Goal: Information Seeking & Learning: Learn about a topic

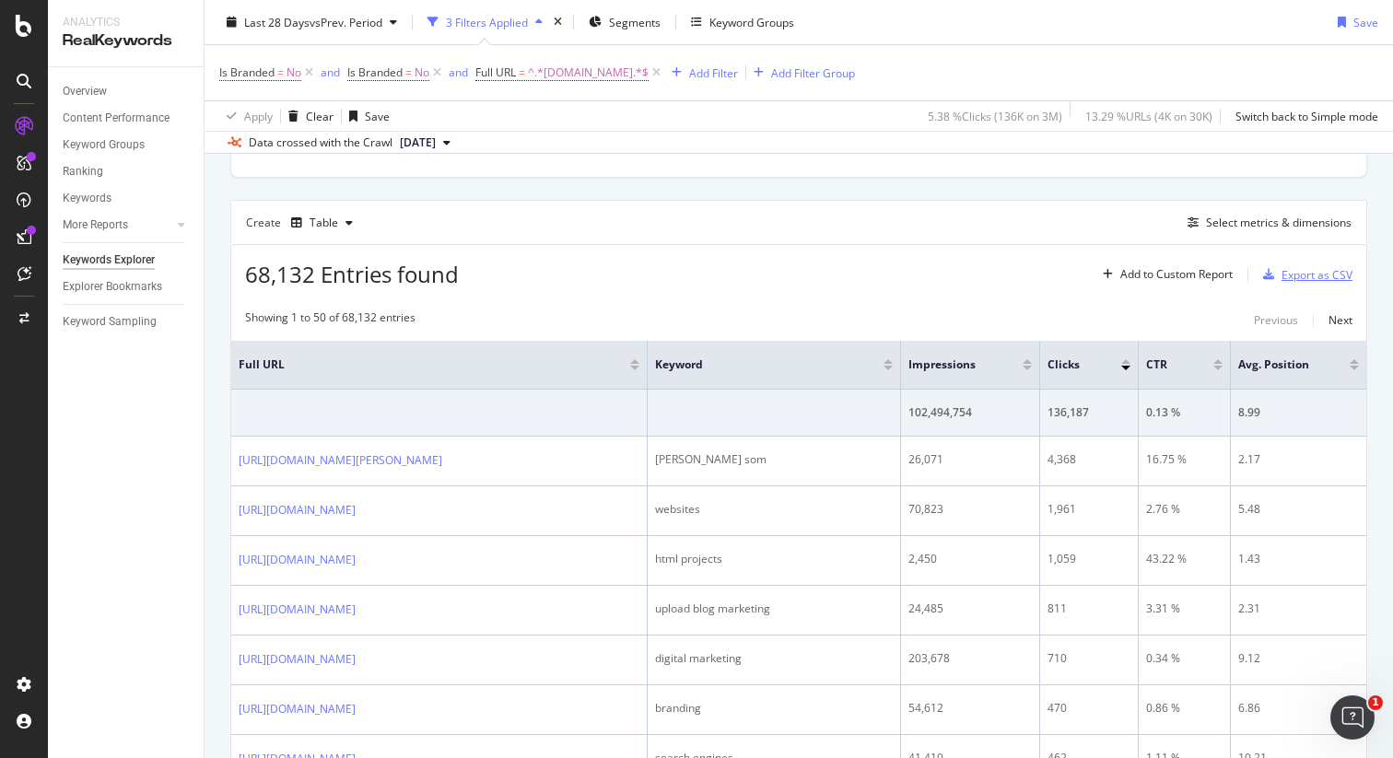
scroll to position [57, 0]
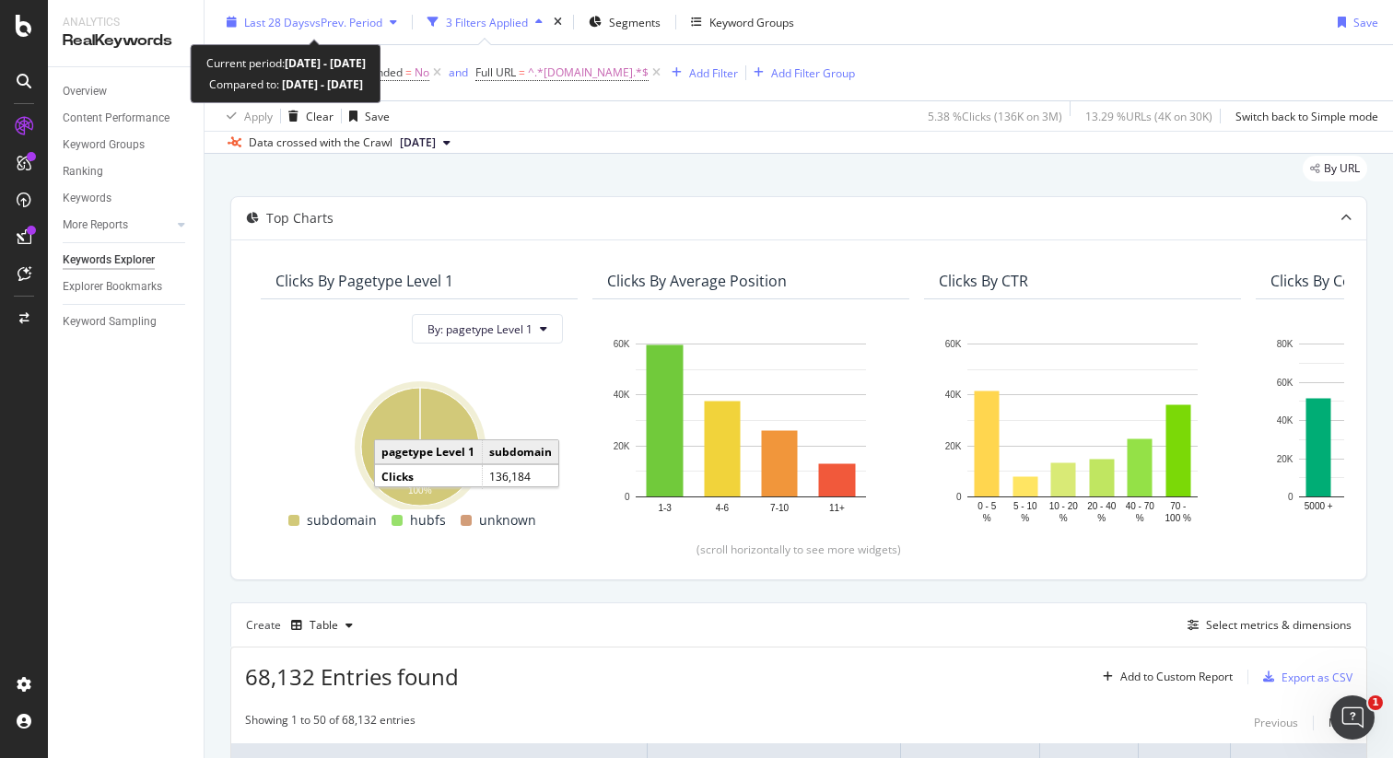
click at [332, 22] on span "vs Prev. Period" at bounding box center [345, 22] width 73 height 16
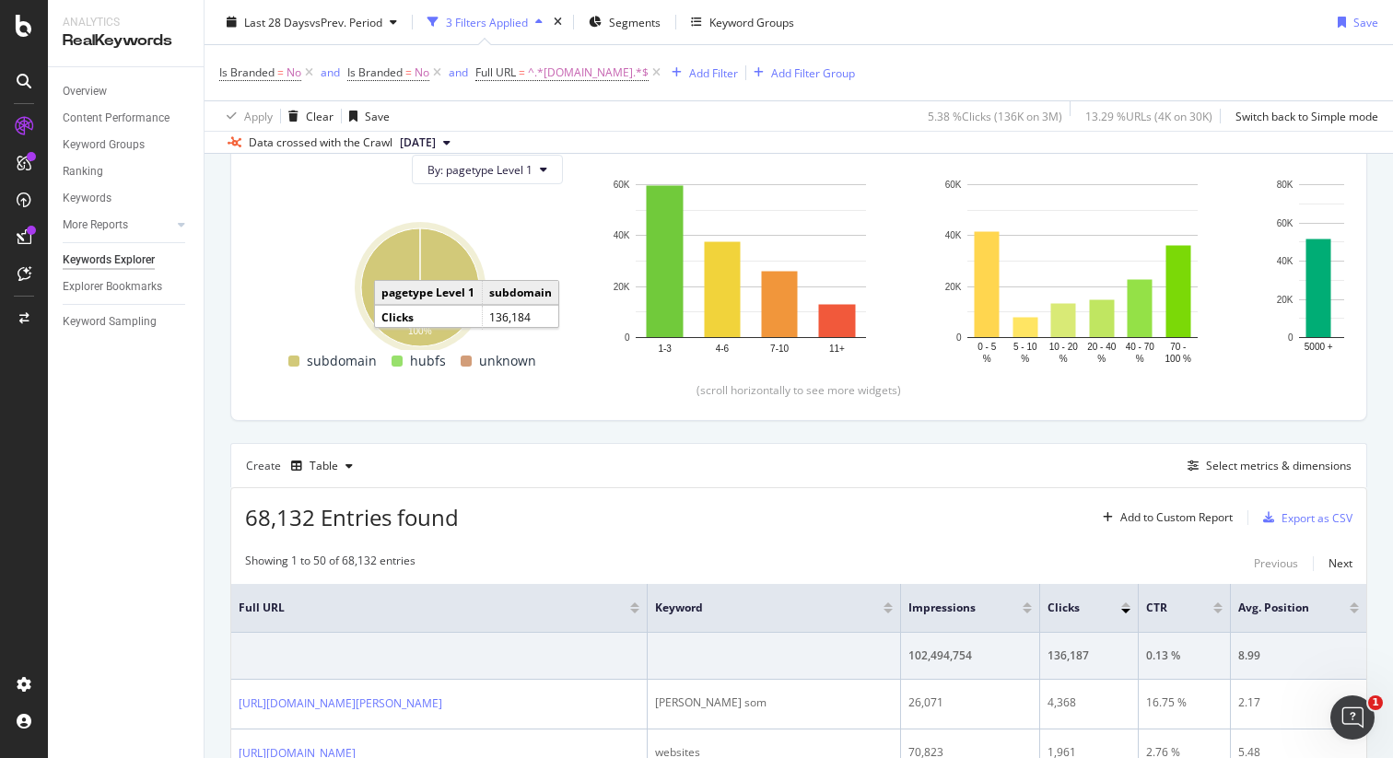
scroll to position [428, 0]
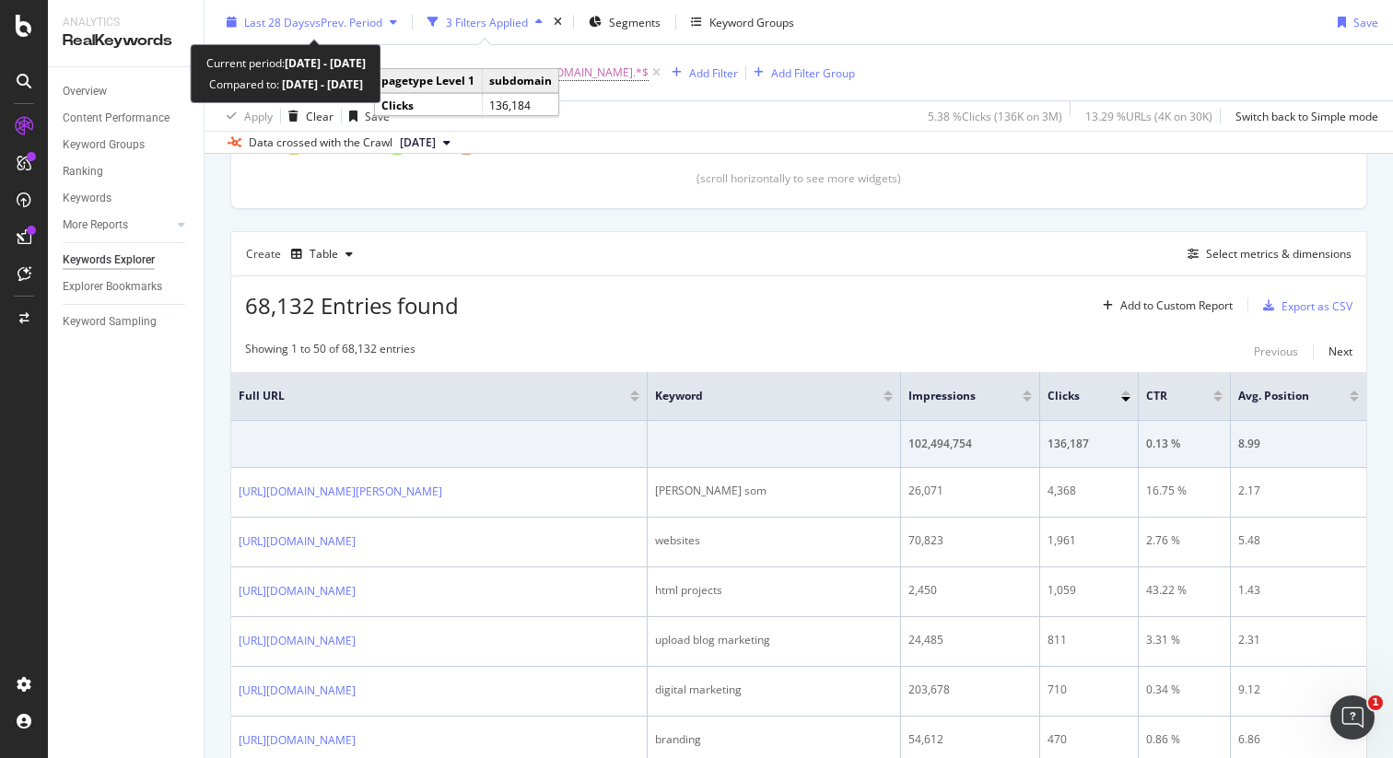
click at [342, 32] on div "Last 28 Days vs Prev. Period" at bounding box center [311, 22] width 185 height 28
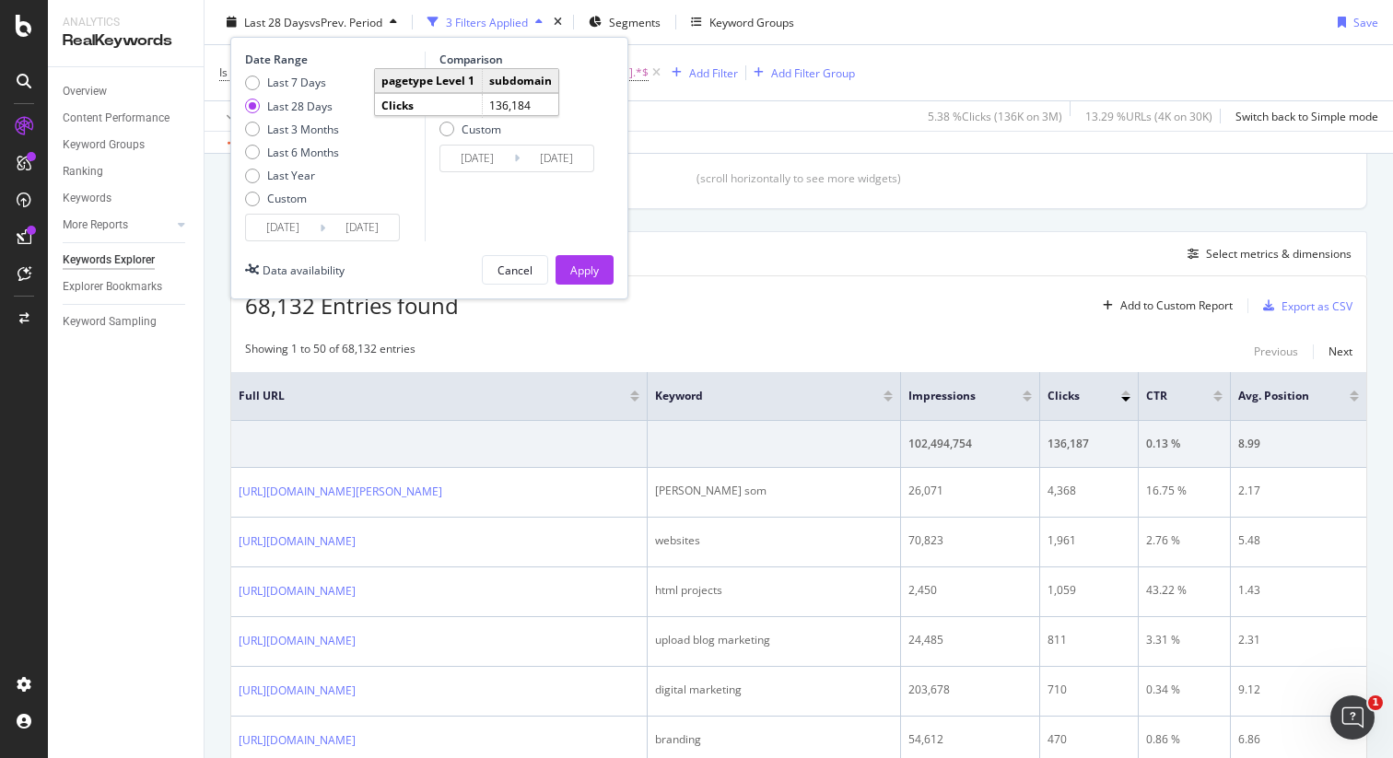
click at [582, 117] on div "Previous Period Previous Year Custom" at bounding box center [519, 109] width 160 height 69
click at [451, 208] on div "Comparison Previous Period Previous Year Custom [DATE] Navigate forward to inte…" at bounding box center [512, 147] width 175 height 190
click at [499, 271] on div "Cancel" at bounding box center [514, 270] width 35 height 16
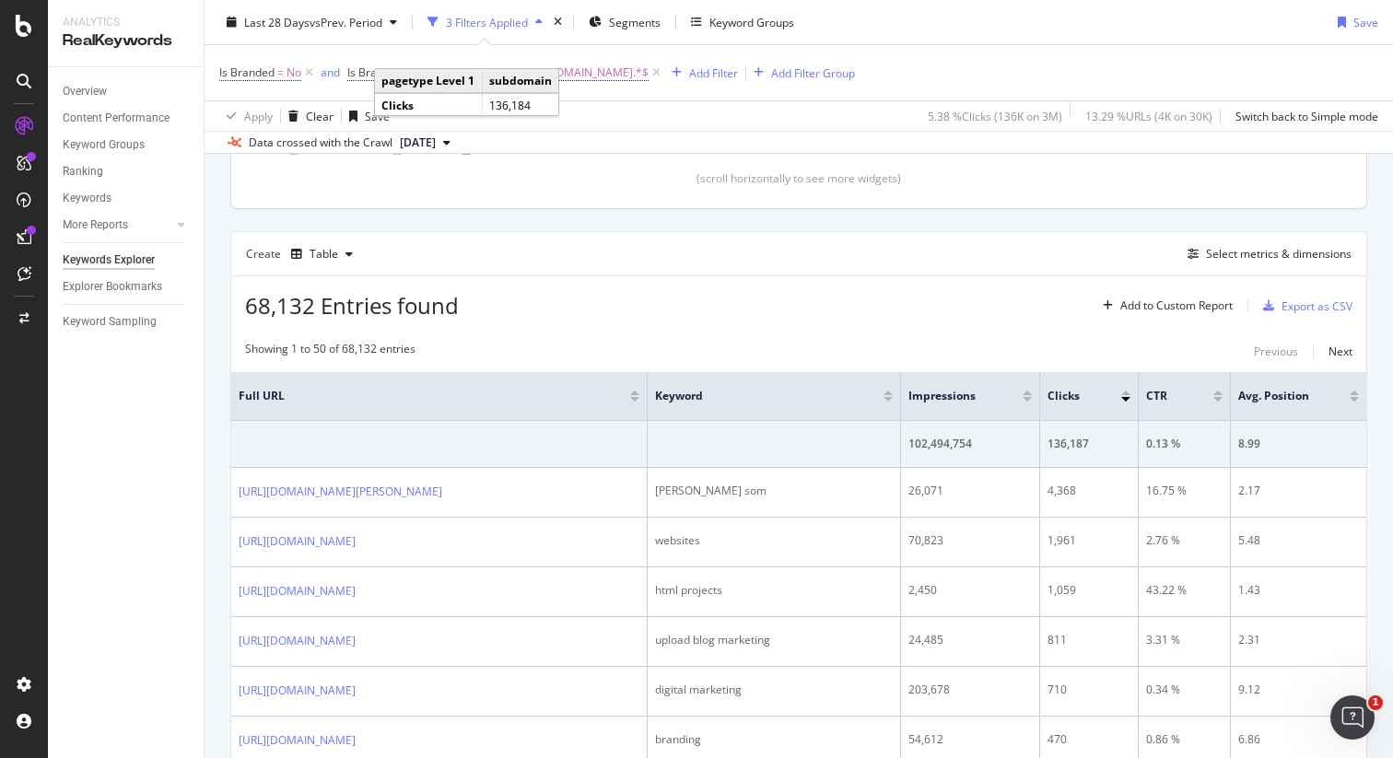
click at [562, 178] on div "(scroll horizontally to see more widgets)" at bounding box center [798, 178] width 1091 height 16
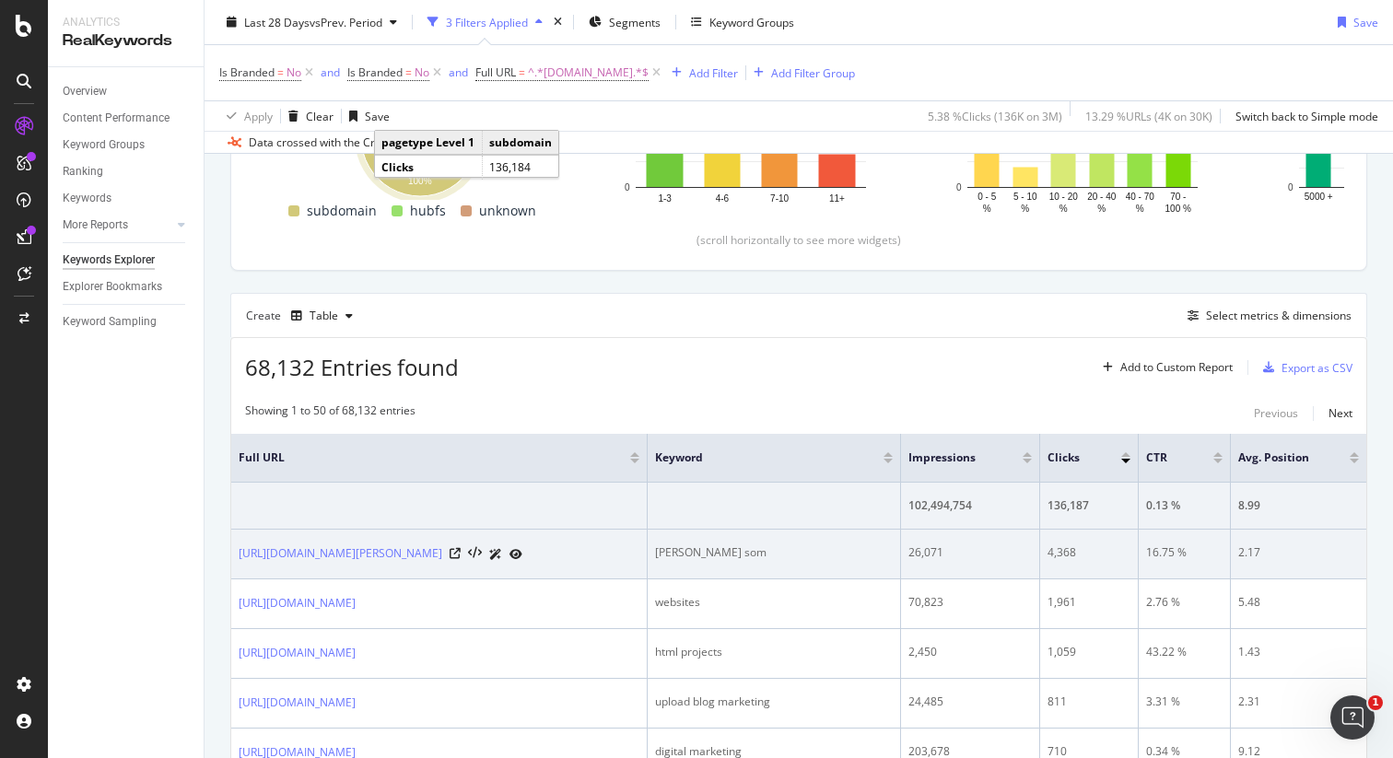
scroll to position [0, 0]
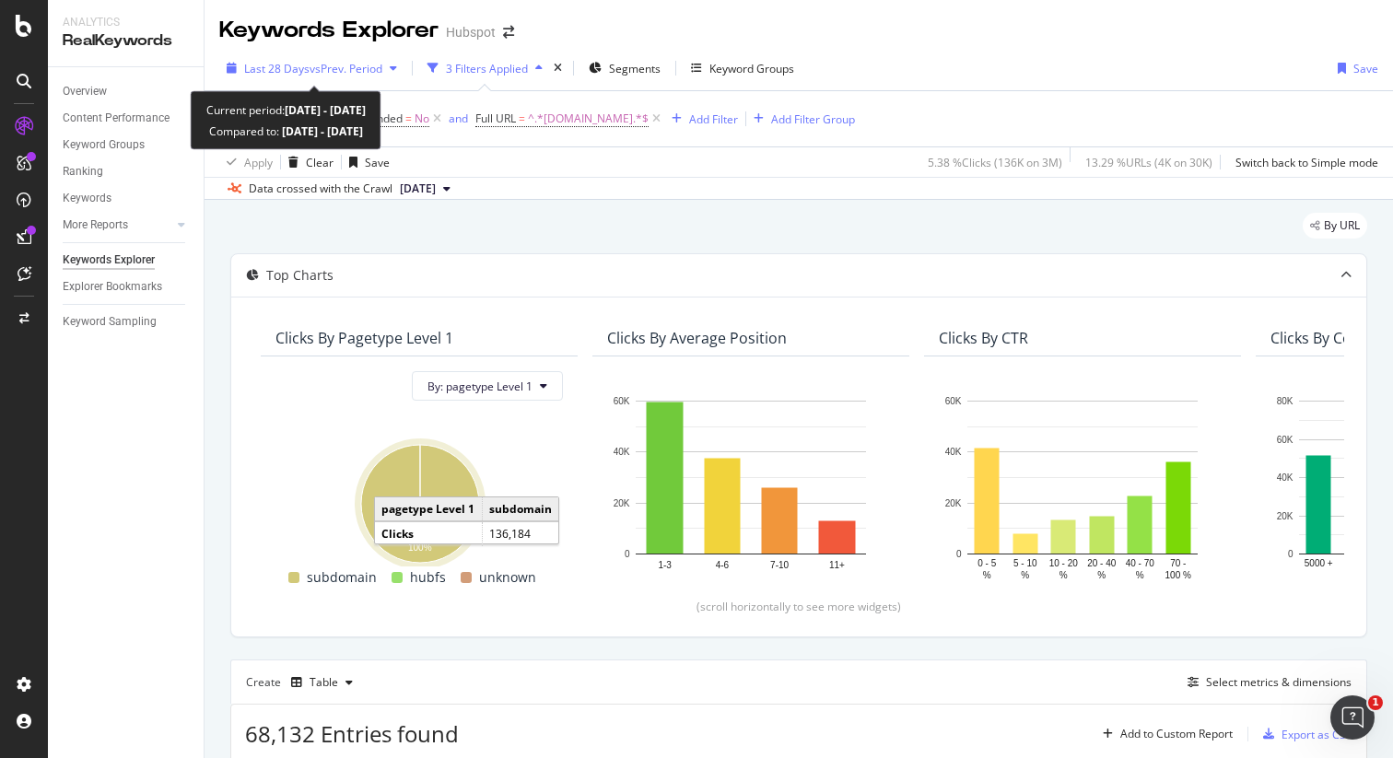
click at [369, 59] on div "Last 28 Days vs Prev. Period" at bounding box center [311, 68] width 185 height 28
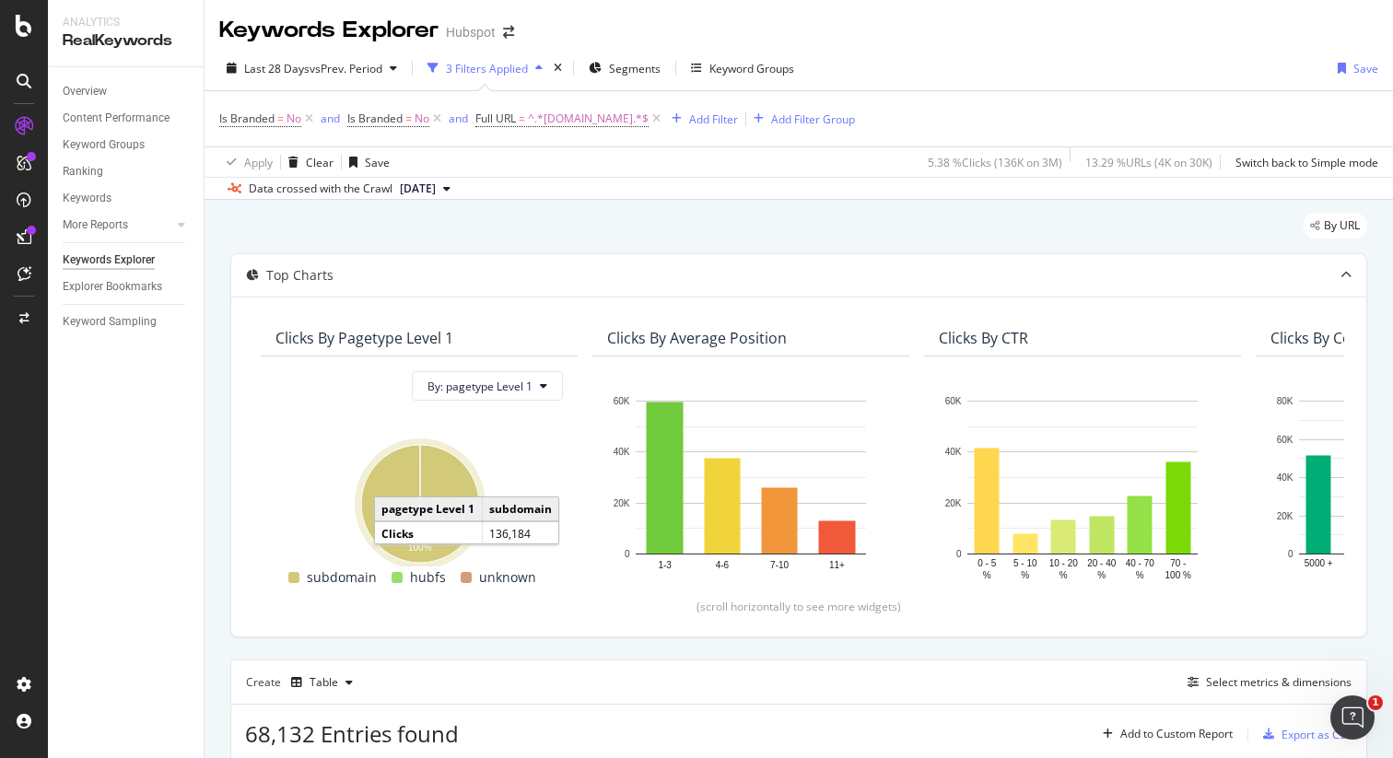
click at [758, 249] on div "By URL" at bounding box center [798, 233] width 1137 height 41
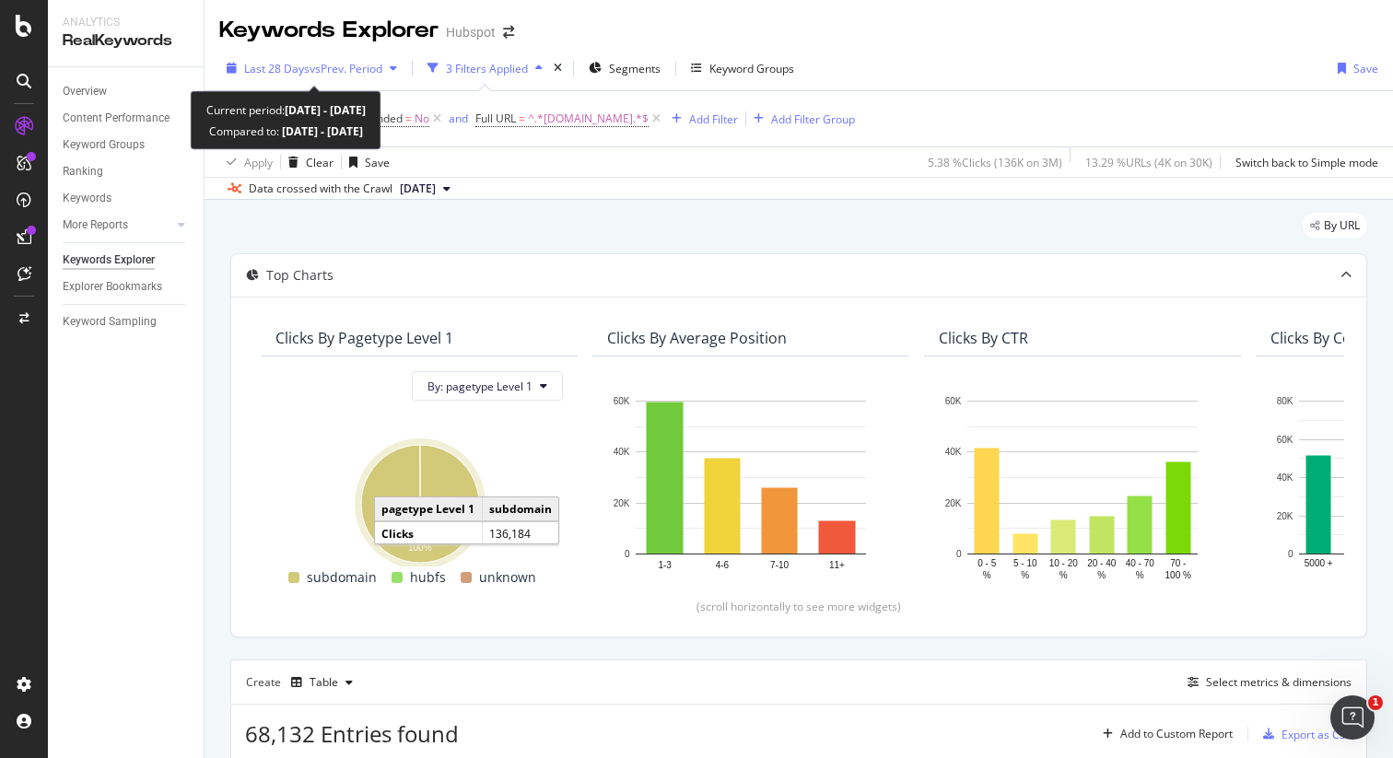
click at [282, 76] on div "Last 28 Days vs Prev. Period" at bounding box center [313, 69] width 138 height 16
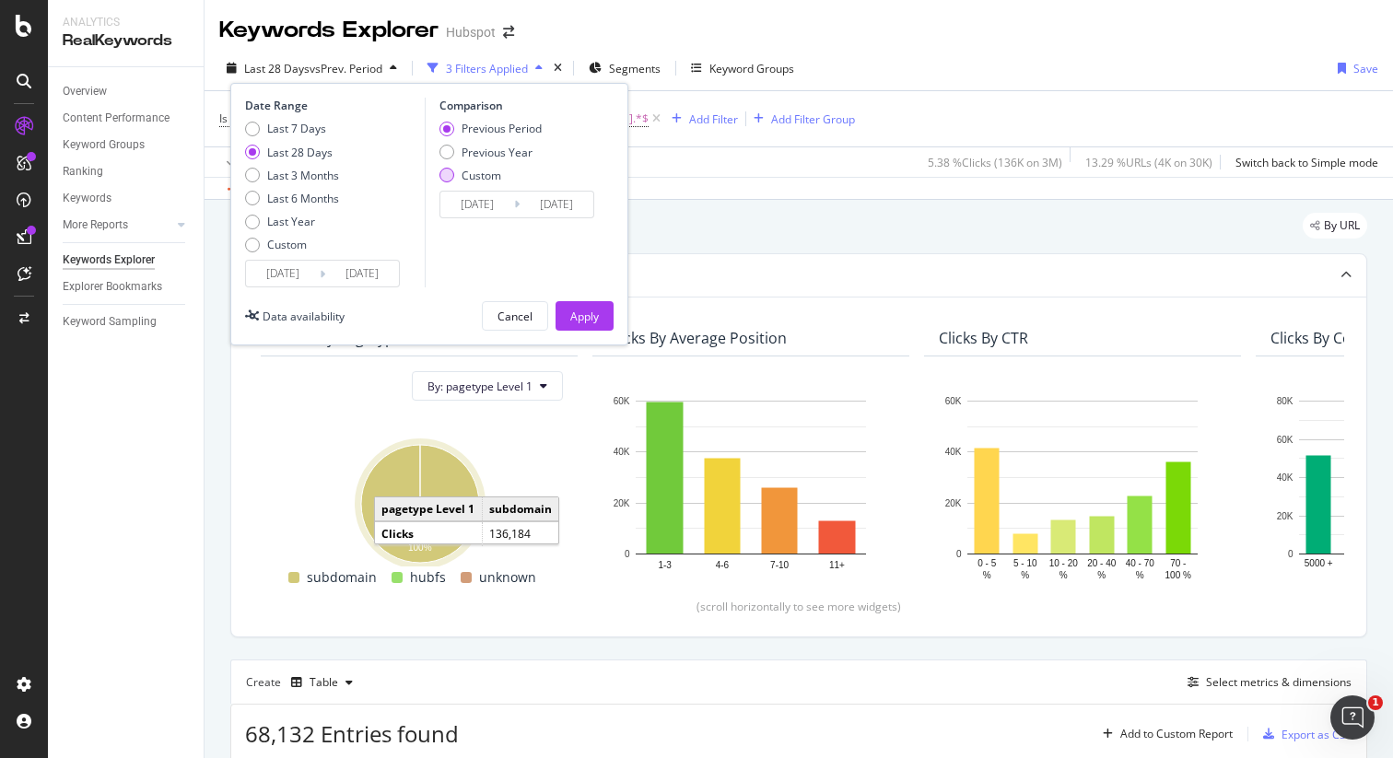
click at [443, 177] on div "Custom" at bounding box center [446, 175] width 15 height 15
click at [448, 133] on div "Previous Period" at bounding box center [446, 129] width 15 height 15
click at [250, 152] on div "Last 28 Days" at bounding box center [252, 152] width 15 height 15
click at [500, 312] on div "Cancel" at bounding box center [514, 317] width 35 height 16
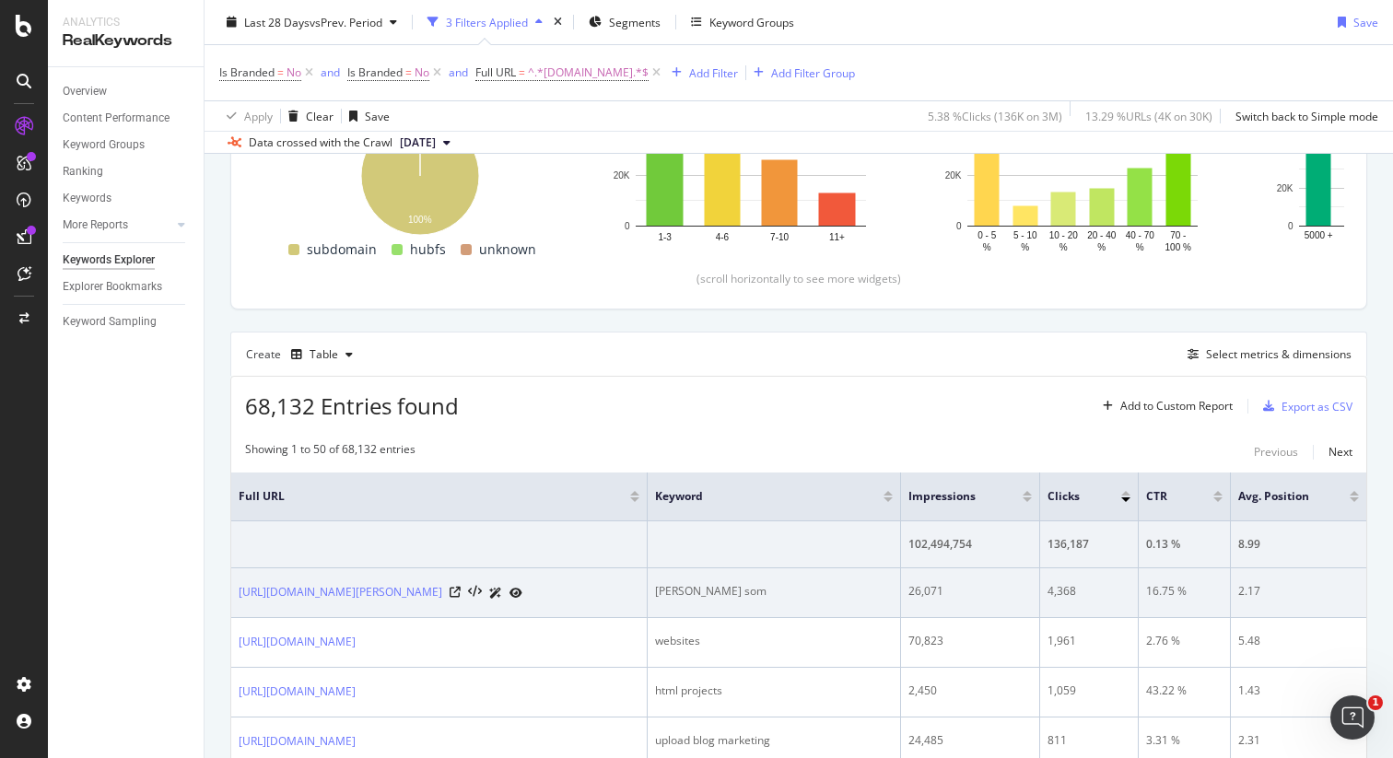
scroll to position [369, 0]
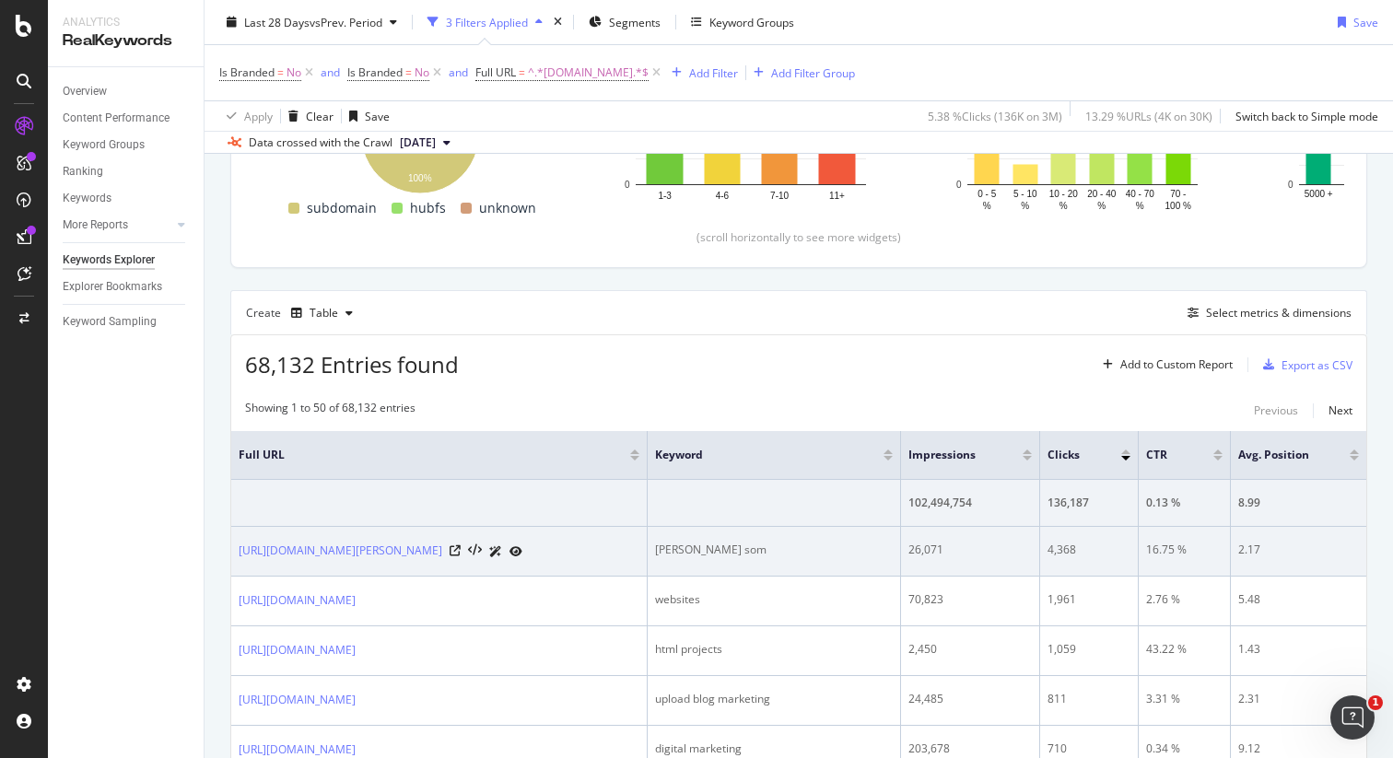
drag, startPoint x: 530, startPoint y: 553, endPoint x: 344, endPoint y: 562, distance: 186.3
click at [344, 562] on td "[URL][DOMAIN_NAME][PERSON_NAME]" at bounding box center [439, 552] width 416 height 50
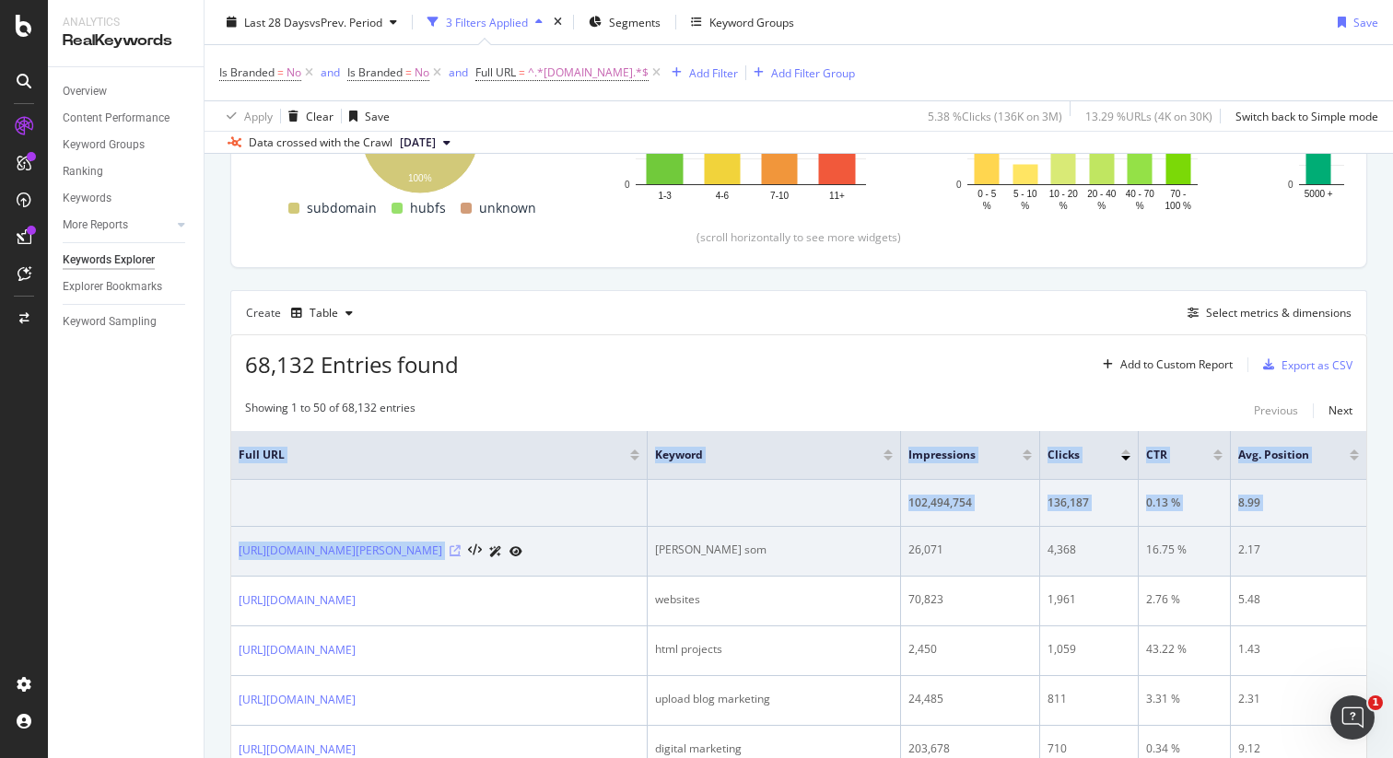
drag, startPoint x: 228, startPoint y: 553, endPoint x: 508, endPoint y: 554, distance: 279.1
copy table "Full URL Keyword Impressions Clicks CTR Avg. Position 102,494,754 136,187 0.13 …"
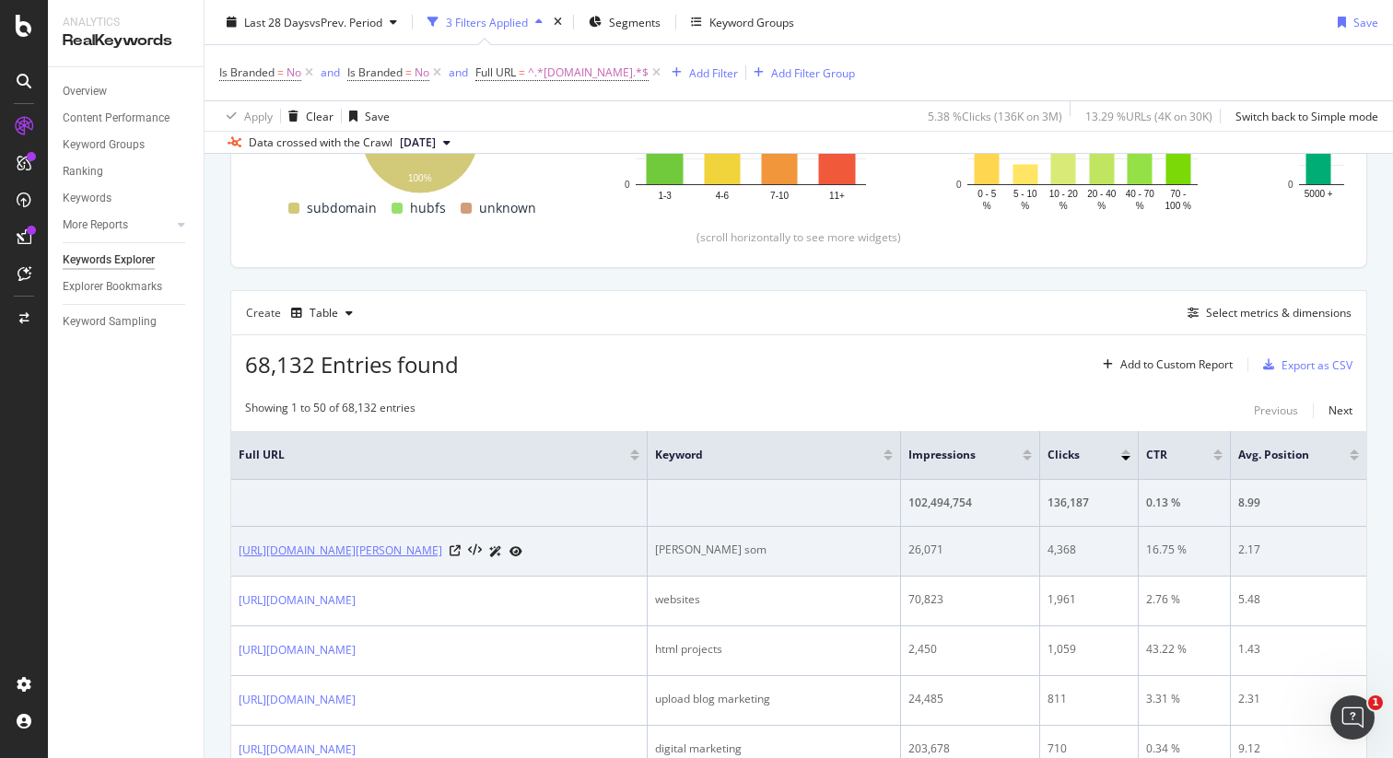
click at [442, 554] on link "[URL][DOMAIN_NAME][PERSON_NAME]" at bounding box center [341, 551] width 204 height 18
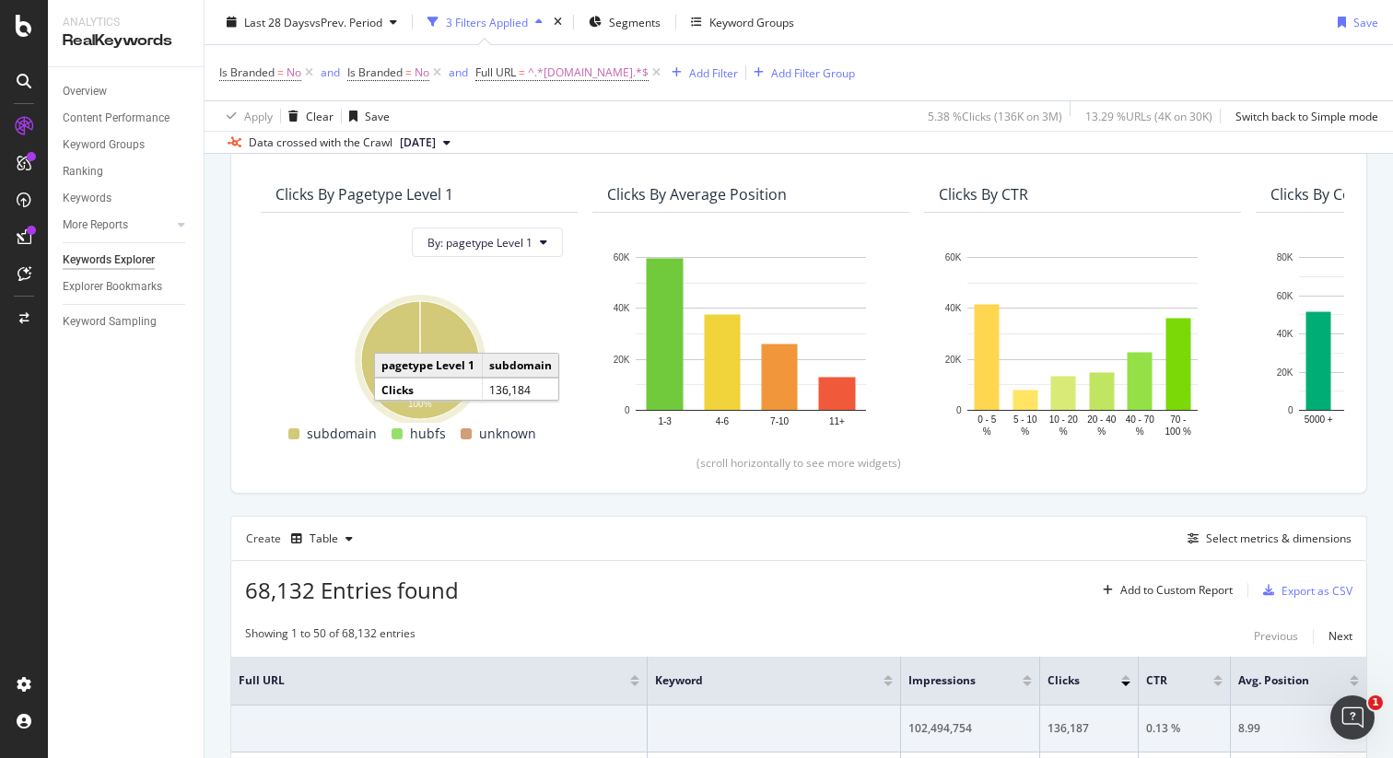
scroll to position [0, 0]
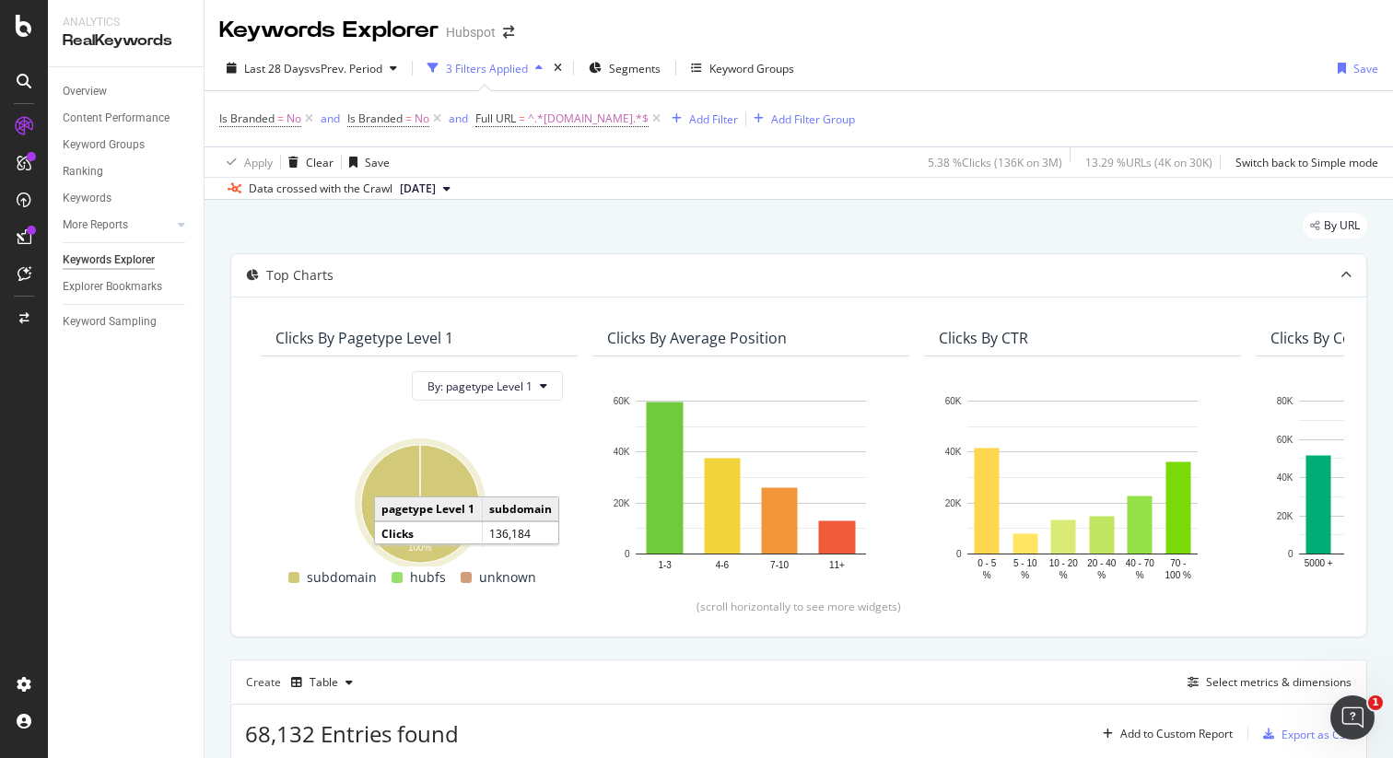
click at [434, 192] on span "[DATE]" at bounding box center [418, 189] width 36 height 17
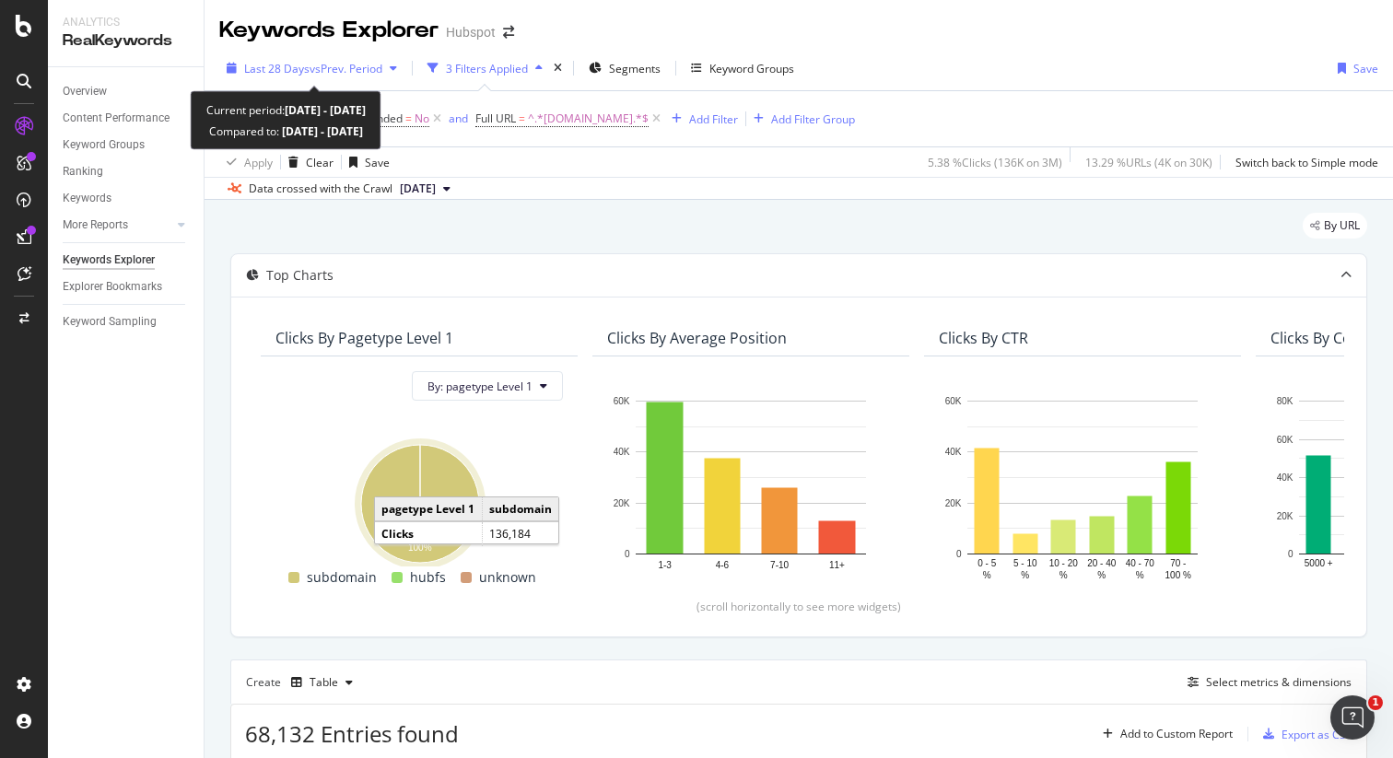
click at [326, 63] on span "vs Prev. Period" at bounding box center [345, 69] width 73 height 16
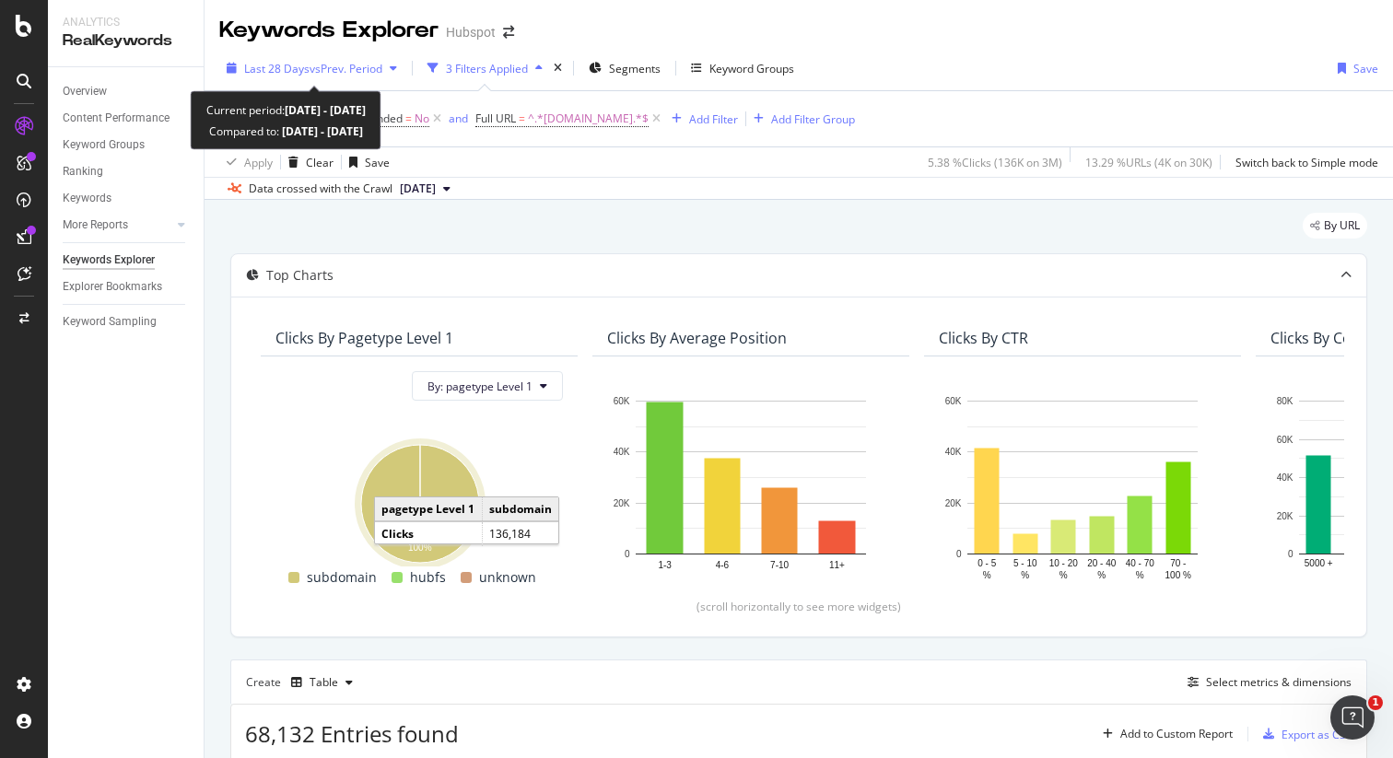
click at [367, 68] on span "vs Prev. Period" at bounding box center [345, 69] width 73 height 16
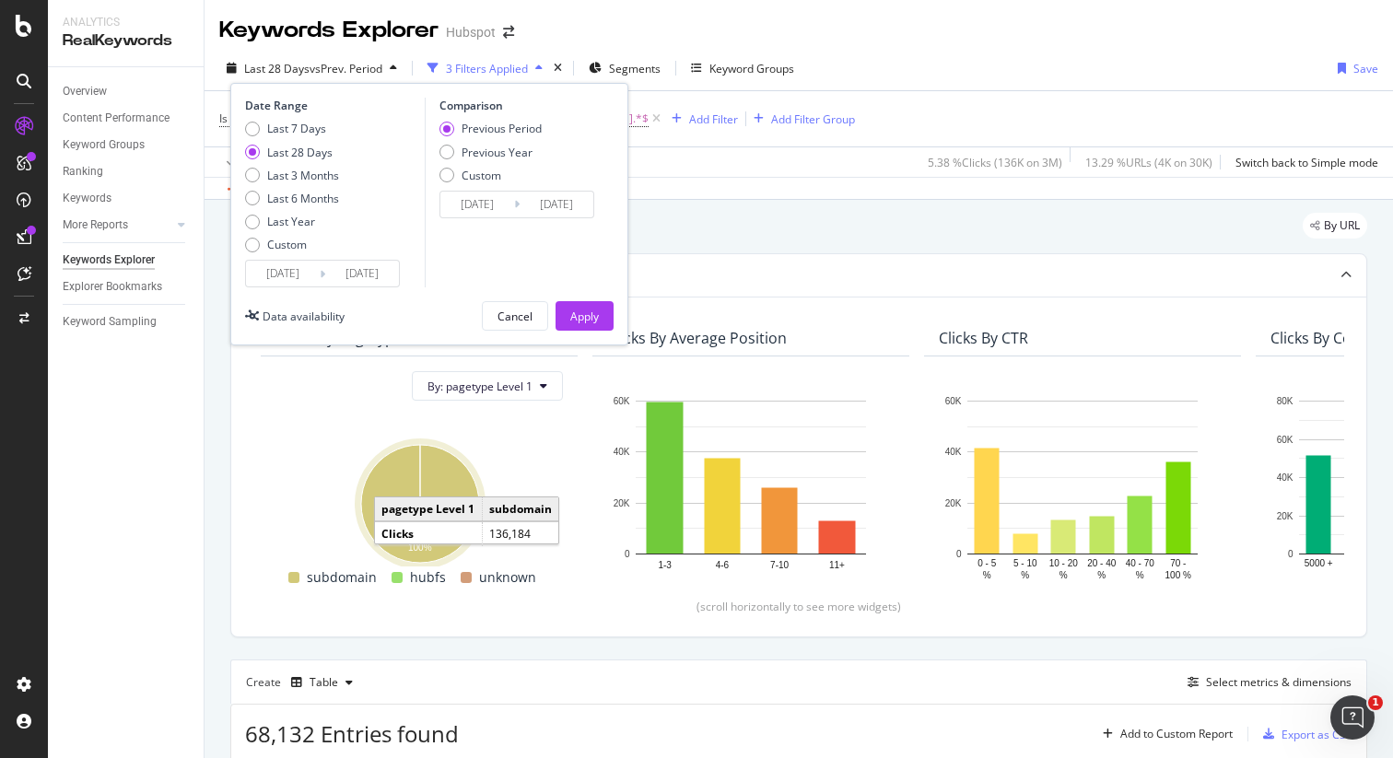
click at [311, 154] on div "Last 28 Days" at bounding box center [299, 153] width 65 height 16
click at [450, 176] on div "Custom" at bounding box center [446, 175] width 15 height 15
click at [445, 123] on div "Previous Period" at bounding box center [446, 129] width 15 height 15
click at [592, 319] on div "Apply" at bounding box center [584, 317] width 29 height 16
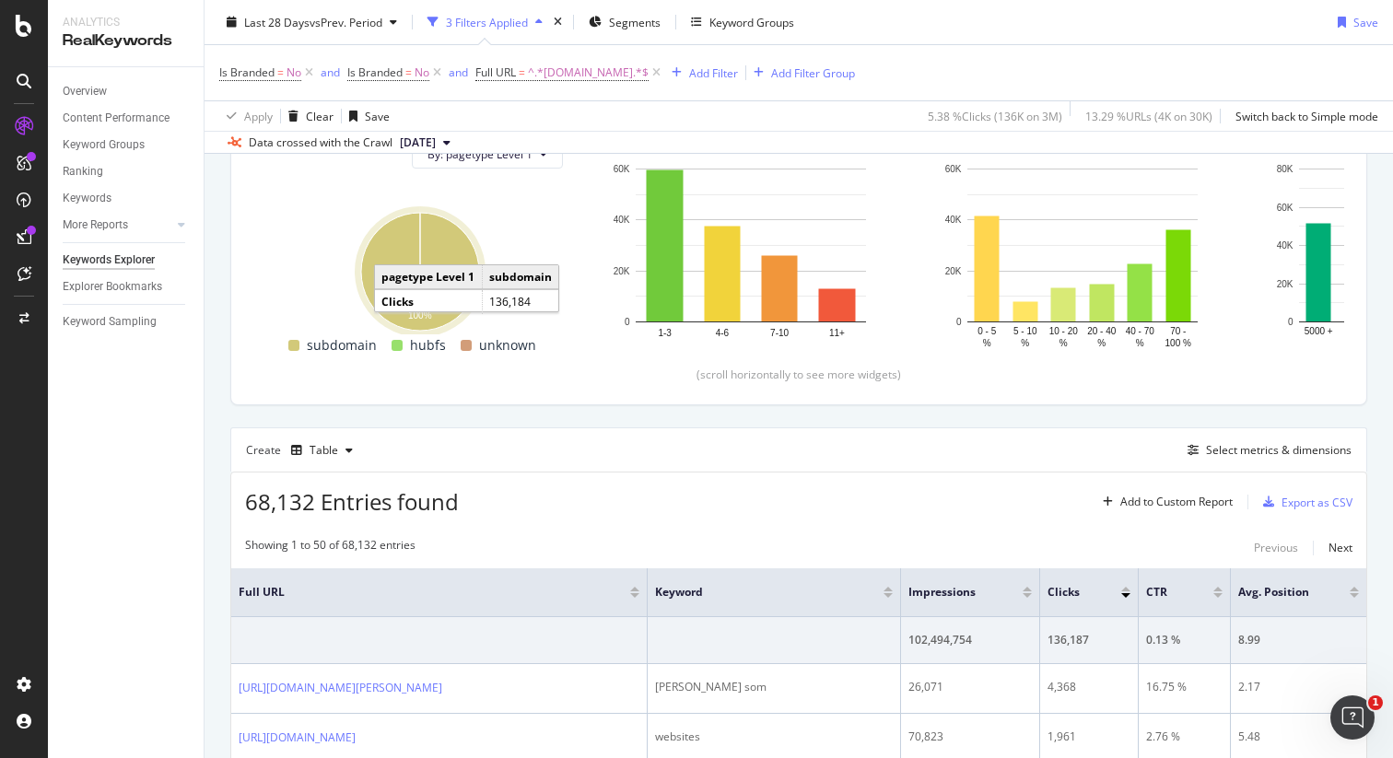
scroll to position [337, 0]
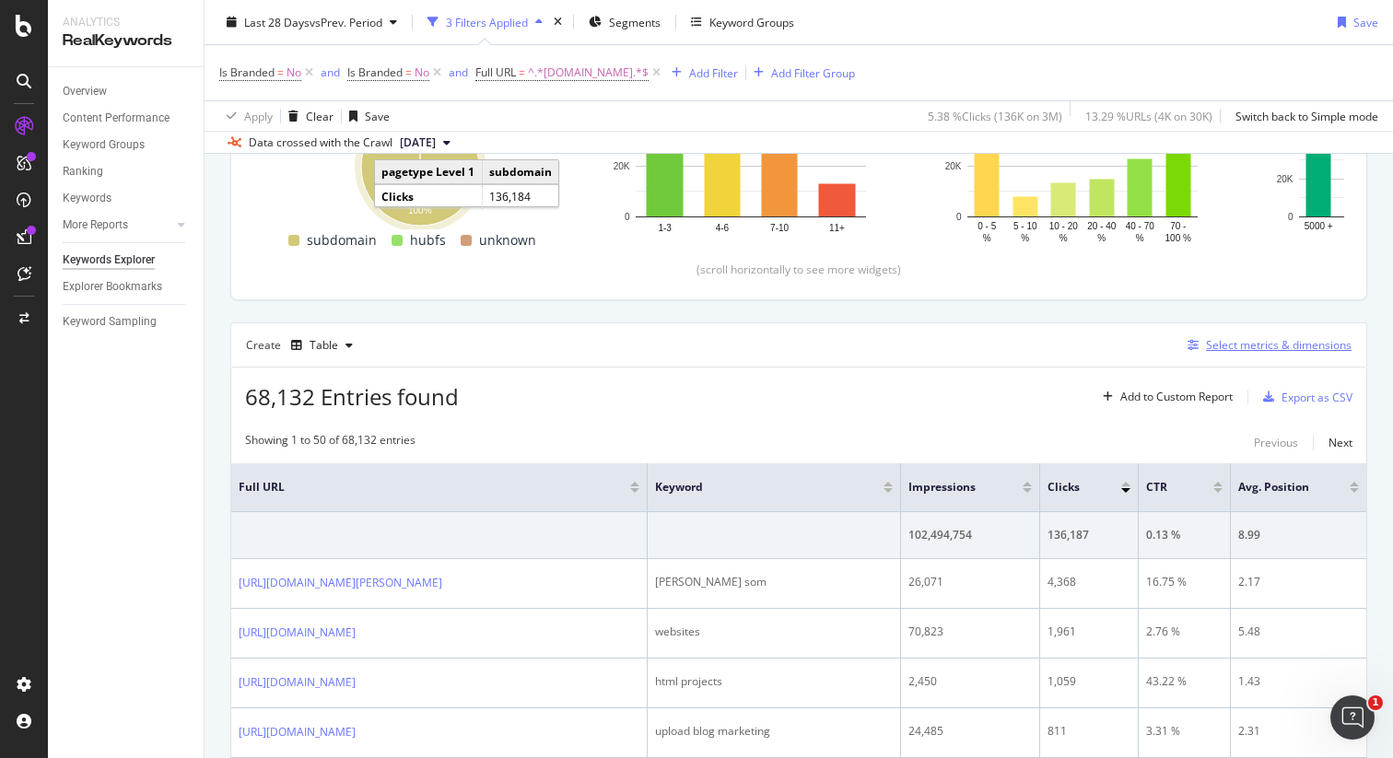
click at [1258, 347] on div "Select metrics & dimensions" at bounding box center [1279, 345] width 146 height 16
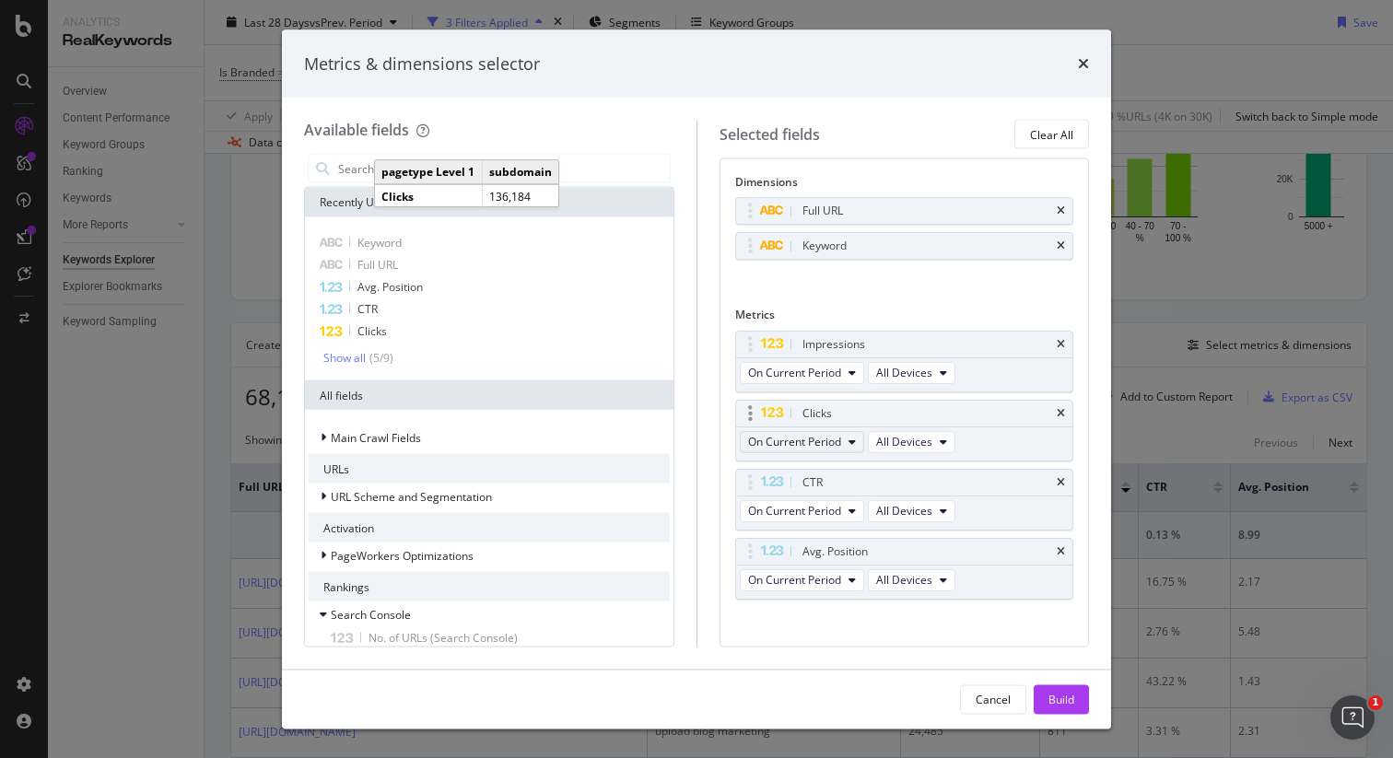
click at [824, 438] on span "On Current Period" at bounding box center [794, 442] width 93 height 16
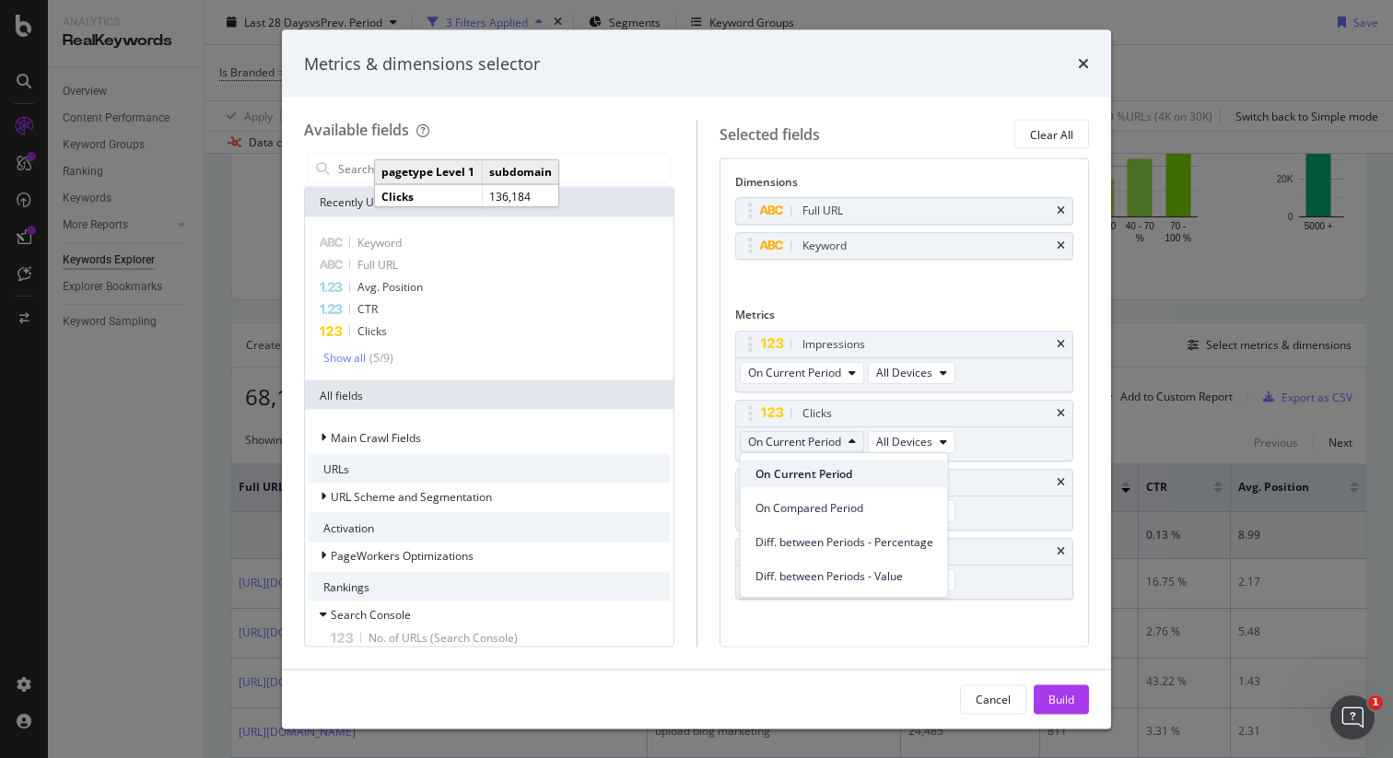
click at [835, 474] on span "On Current Period" at bounding box center [844, 474] width 178 height 17
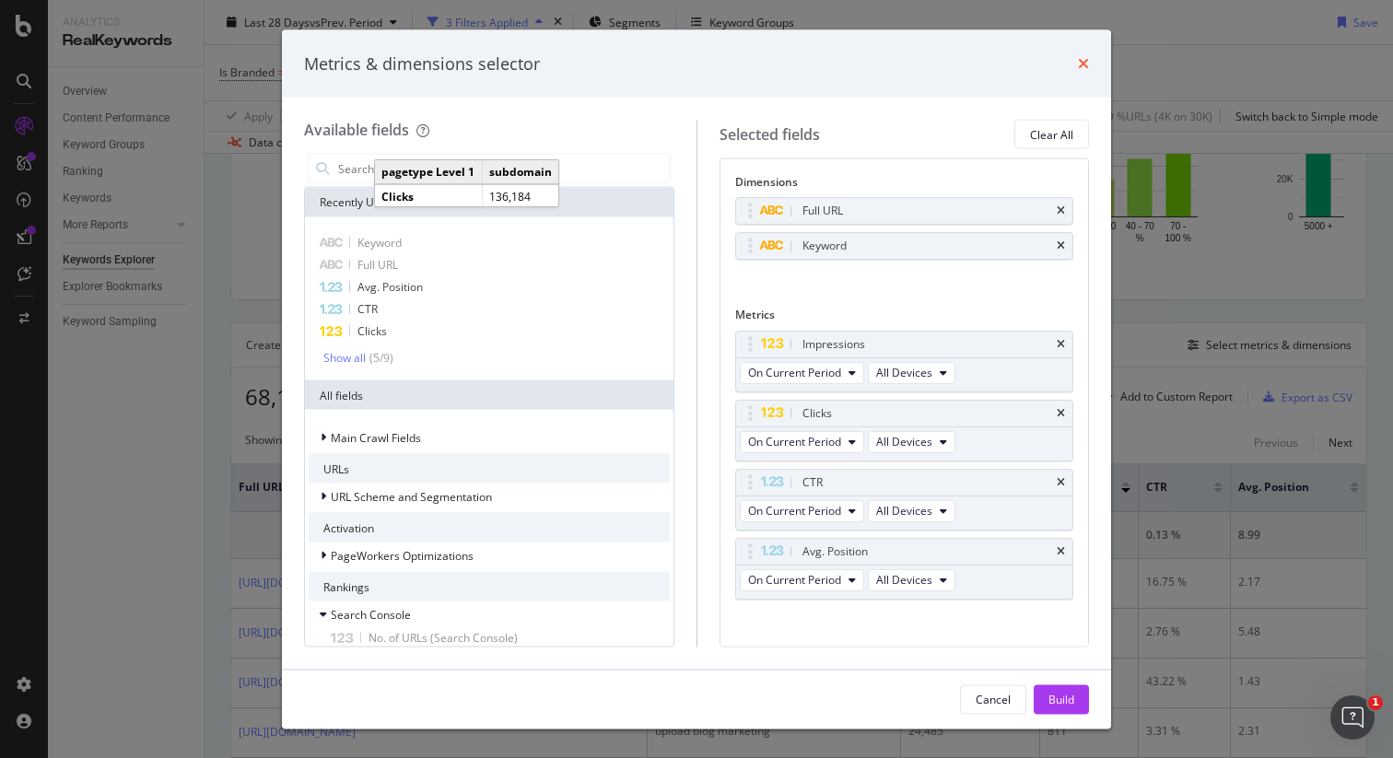
click at [1086, 62] on icon "times" at bounding box center [1083, 63] width 11 height 15
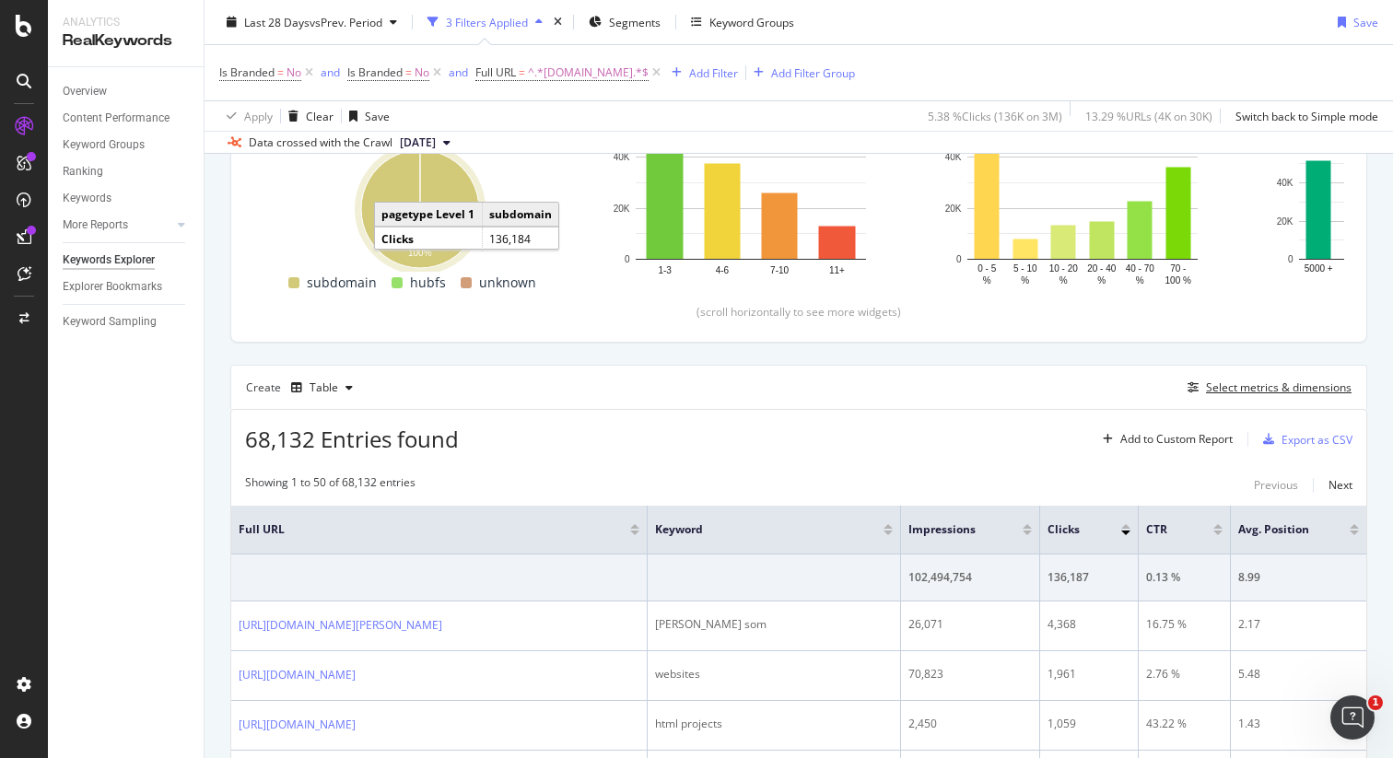
scroll to position [403, 0]
